Goal: Check status

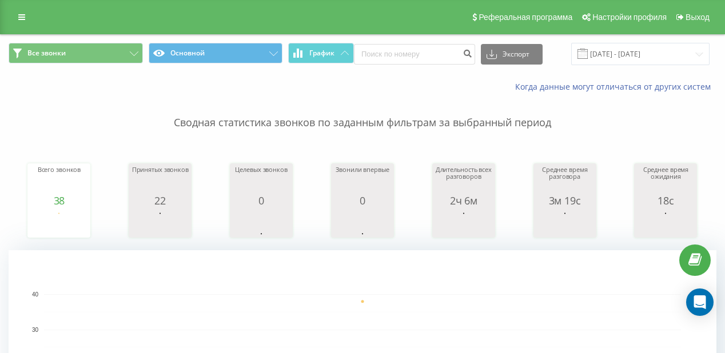
click at [406, 137] on div "Сводная статистика звонков по заданным фильтрам за выбранный период Всего звонк…" at bounding box center [363, 286] width 708 height 386
